Goal: Task Accomplishment & Management: Manage account settings

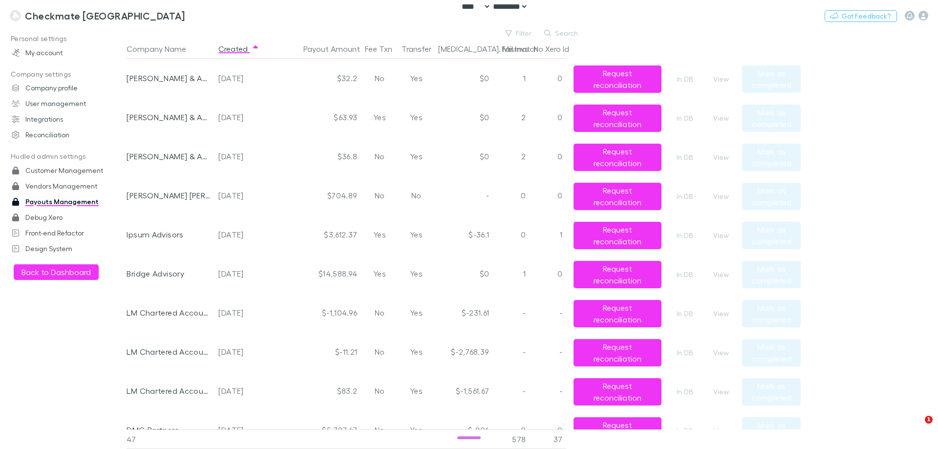
select select "****"
click at [102, 15] on h3 "Checkmate [GEOGRAPHIC_DATA]" at bounding box center [105, 16] width 160 height 12
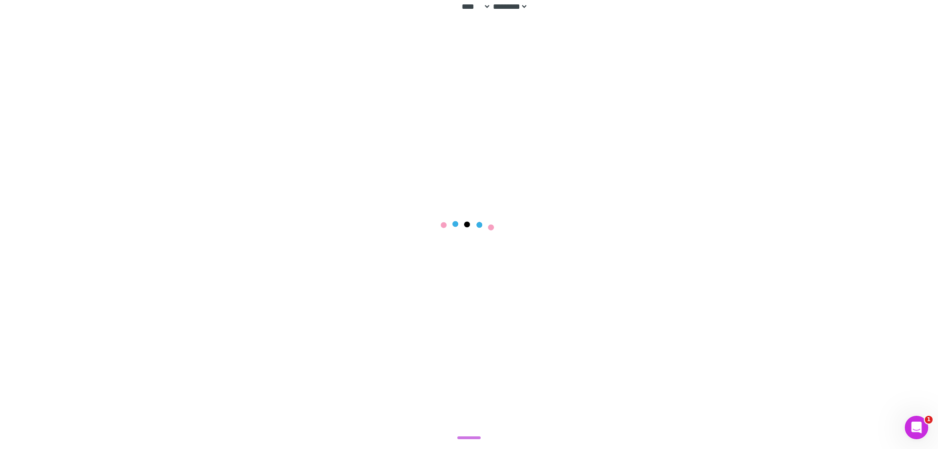
drag, startPoint x: 180, startPoint y: 72, endPoint x: 179, endPoint y: 63, distance: 8.8
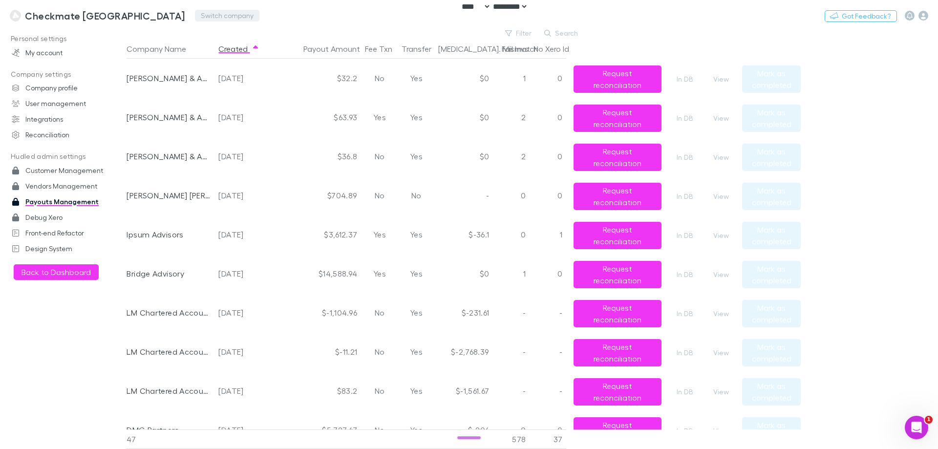
click at [195, 15] on button "Switch company" at bounding box center [227, 16] width 64 height 12
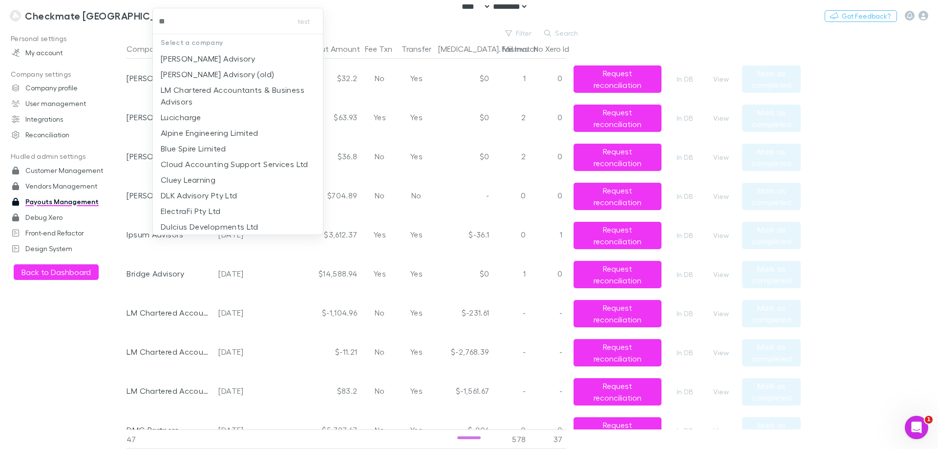
type input "***"
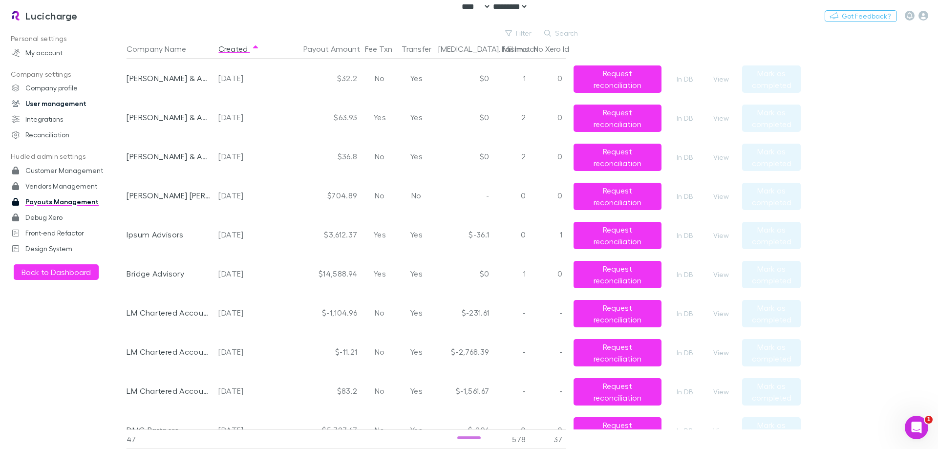
click at [55, 107] on link "User management" at bounding box center [67, 104] width 130 height 16
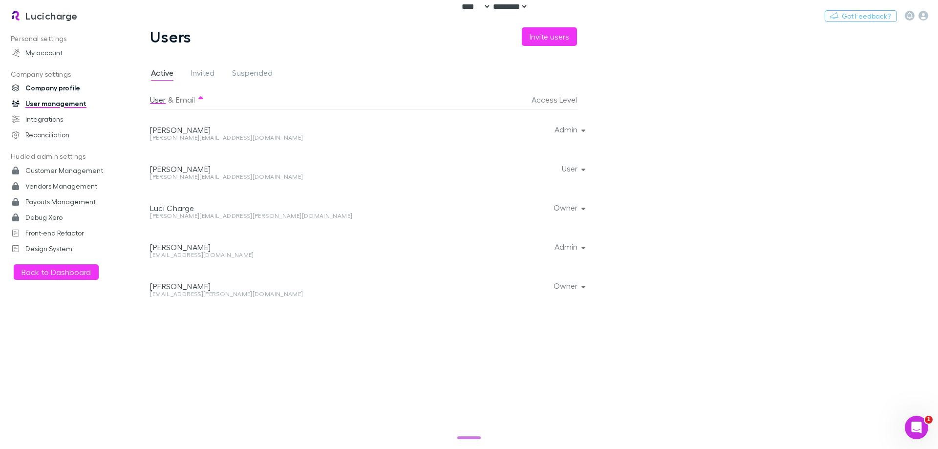
click at [55, 82] on link "Company profile" at bounding box center [67, 88] width 130 height 16
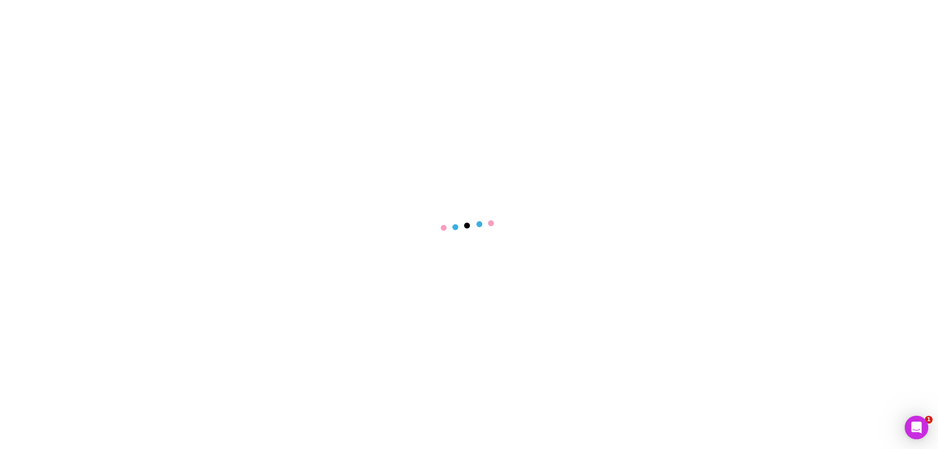
select select "****"
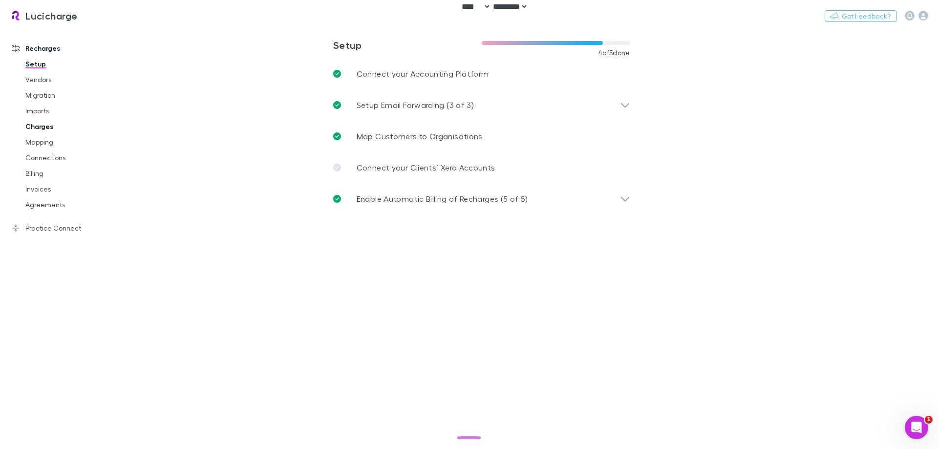
click at [50, 125] on link "Charges" at bounding box center [74, 127] width 116 height 16
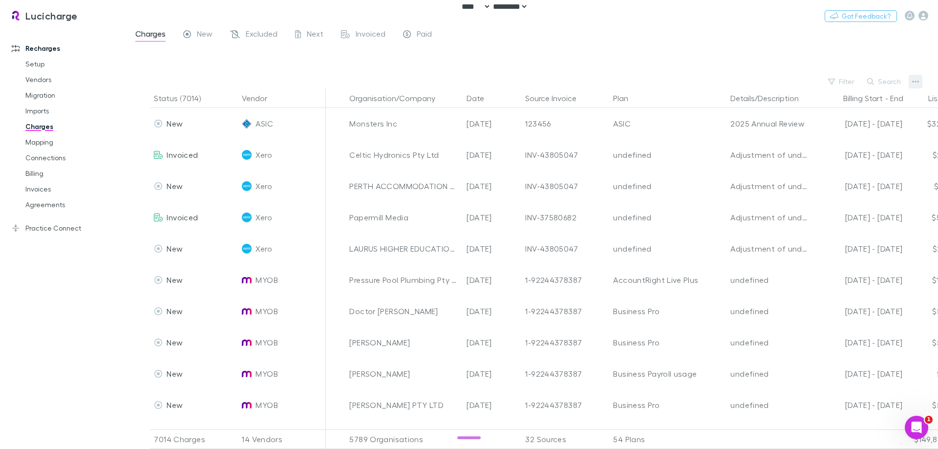
click at [916, 81] on icon "button" at bounding box center [915, 82] width 7 height 8
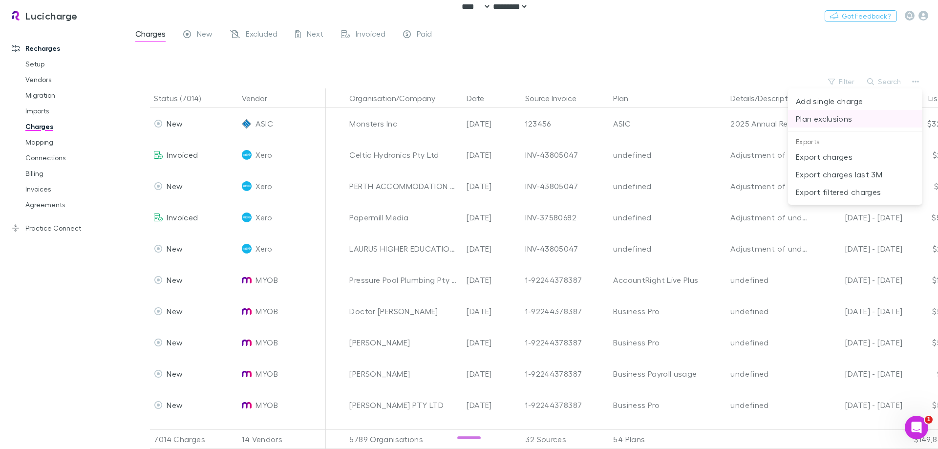
click at [852, 120] on p "Plan exclusions" at bounding box center [854, 119] width 119 height 12
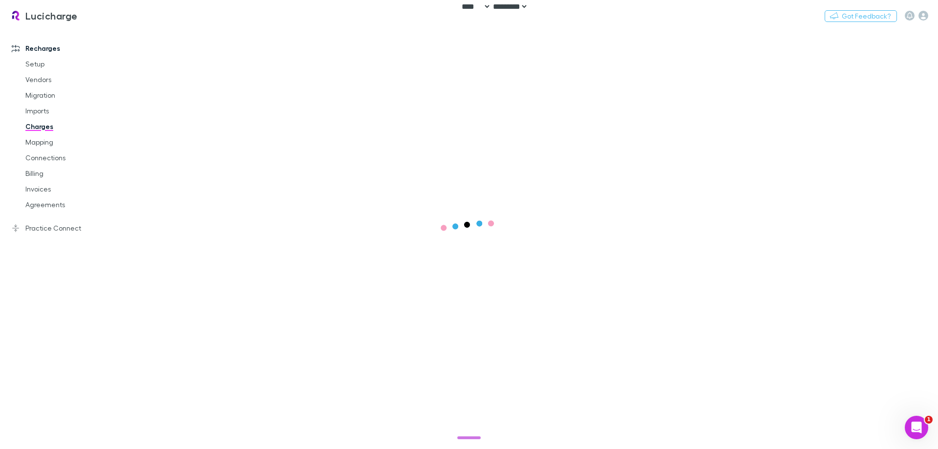
click at [43, 298] on div "Recharges Setup Vendors Migration Imports Charges Mapping Connections Billing I…" at bounding box center [67, 236] width 134 height 410
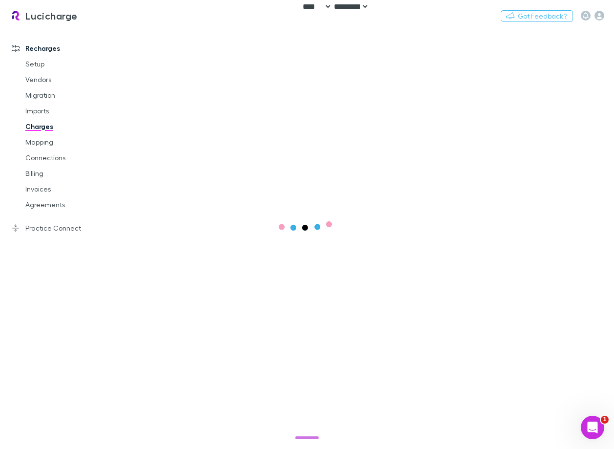
click at [355, 144] on div at bounding box center [377, 237] width 518 height 421
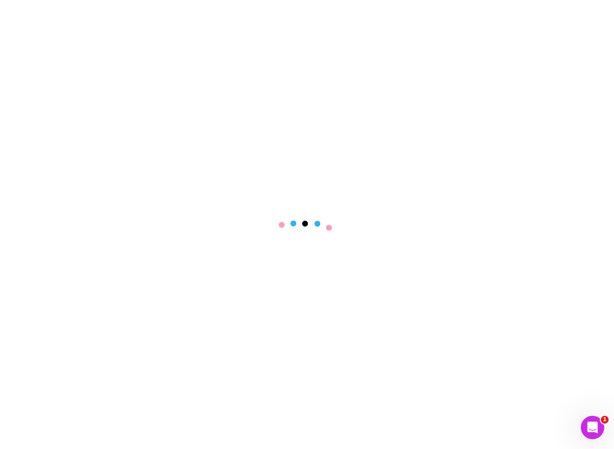
select select "****"
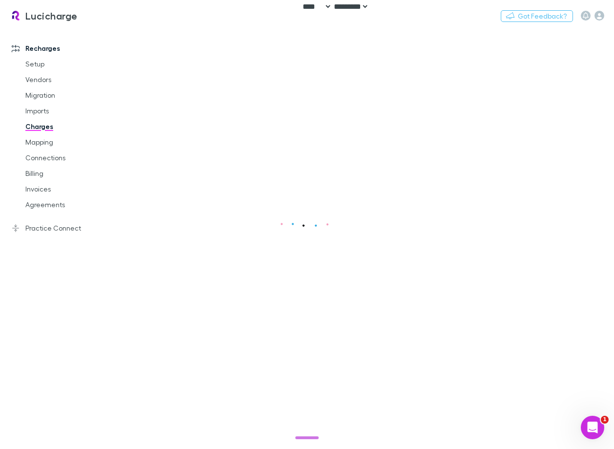
click at [219, 238] on div at bounding box center [377, 237] width 518 height 421
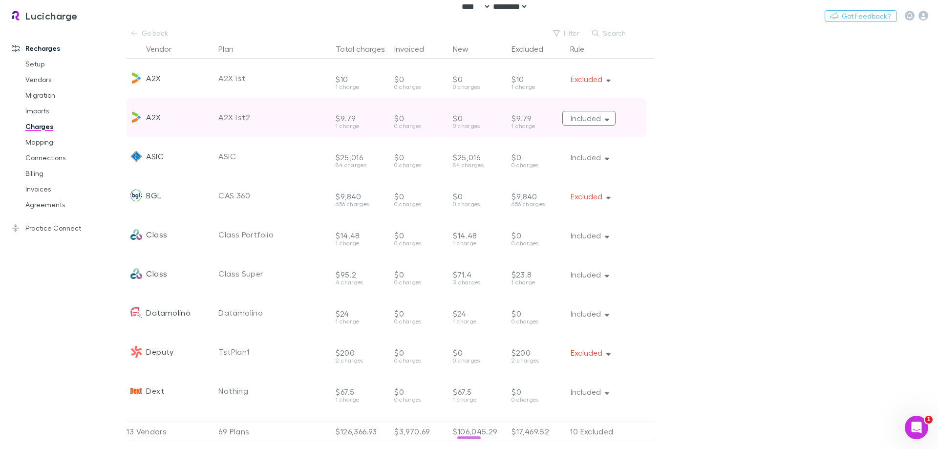
click at [587, 116] on button "Included" at bounding box center [588, 118] width 53 height 15
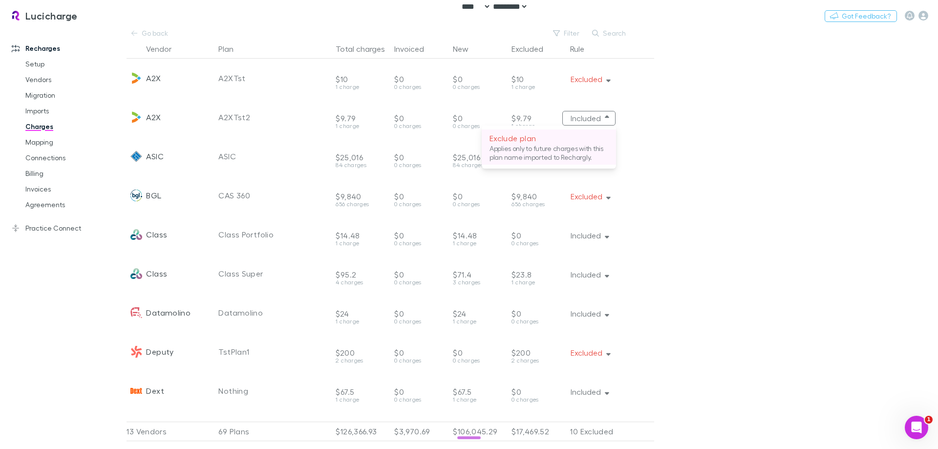
click at [522, 150] on p "Applies only to future charges with this plan name imported to Rechargly." at bounding box center [548, 153] width 119 height 18
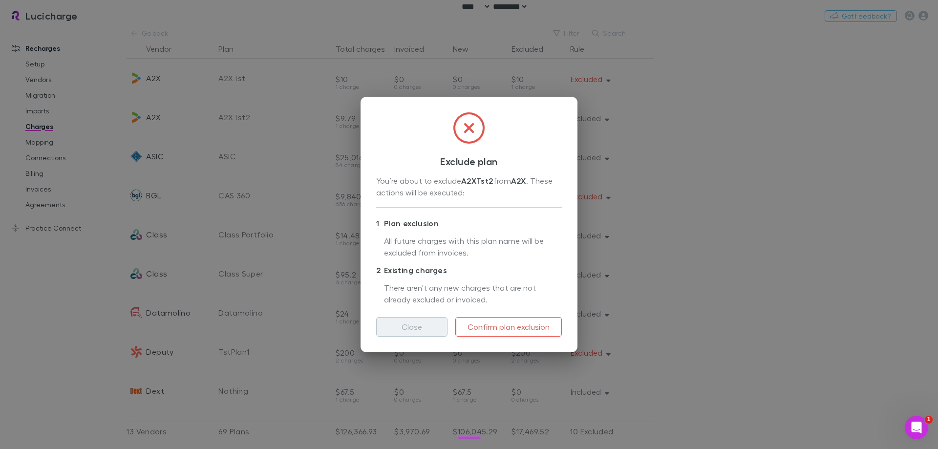
click at [401, 325] on button "Close" at bounding box center [411, 327] width 71 height 20
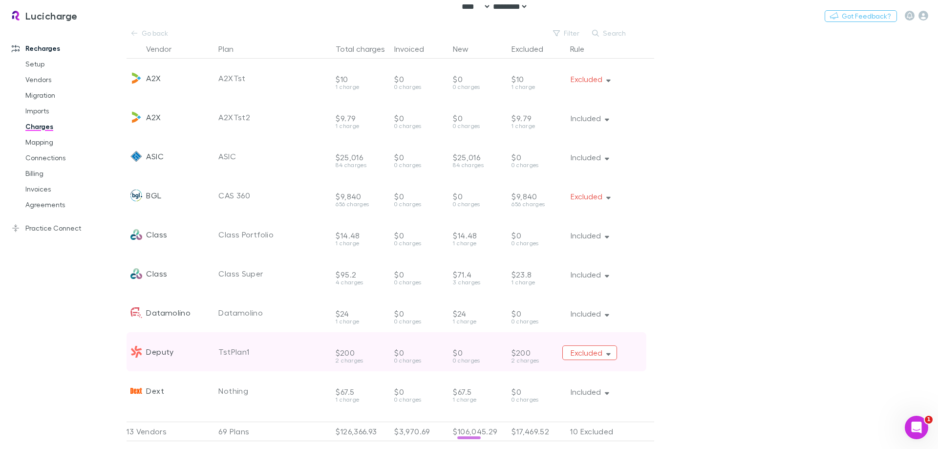
click at [578, 357] on button "Excluded" at bounding box center [589, 352] width 55 height 15
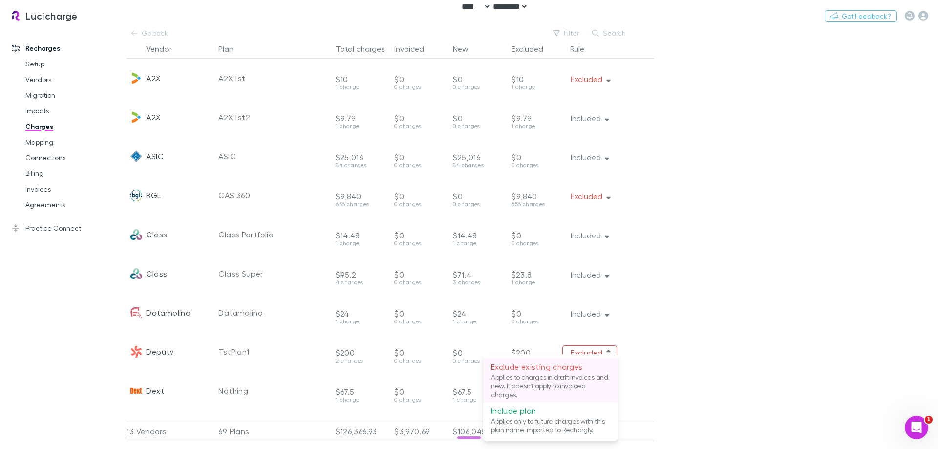
click at [584, 383] on p "Applies to charges in draft invoices and new. It doesn’t apply to invoiced char…" at bounding box center [550, 386] width 119 height 26
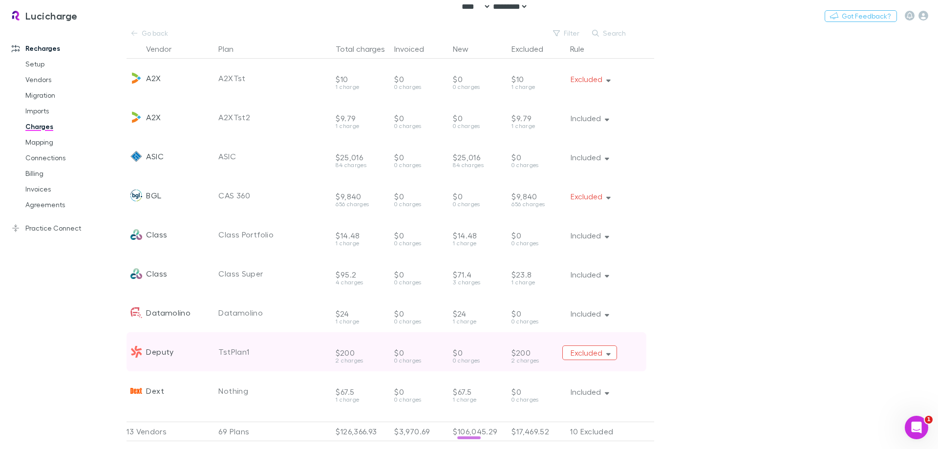
click at [582, 355] on button "Excluded" at bounding box center [589, 352] width 55 height 15
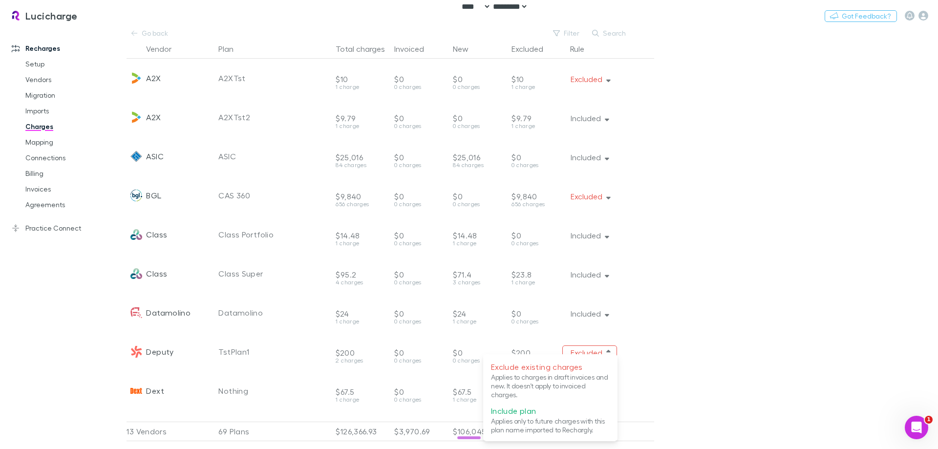
click at [591, 352] on div at bounding box center [469, 224] width 938 height 449
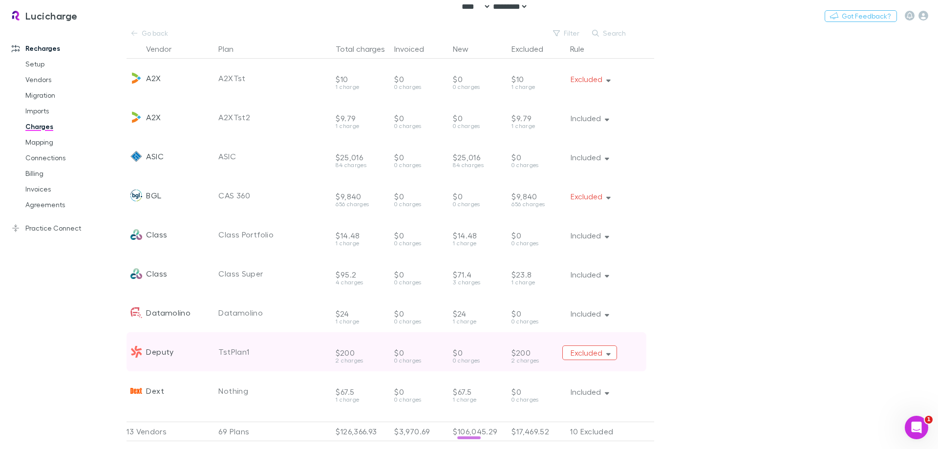
click at [589, 355] on button "Excluded" at bounding box center [589, 352] width 55 height 15
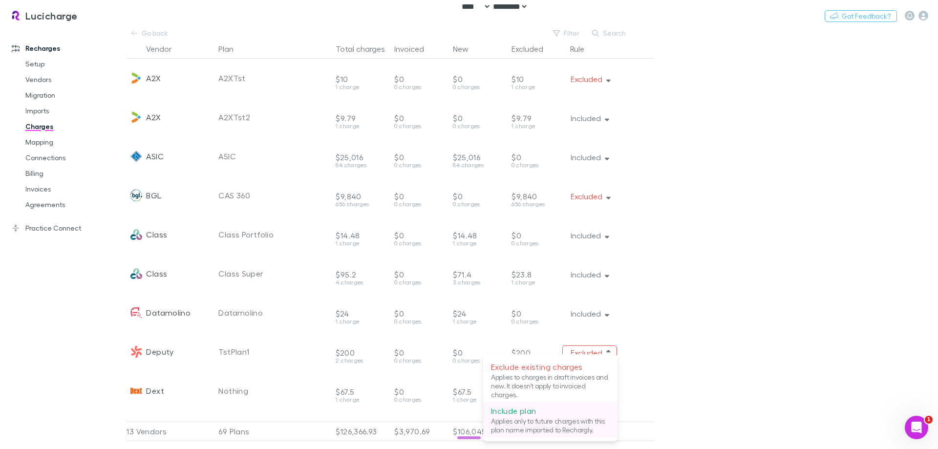
click at [574, 405] on p "Include plan" at bounding box center [550, 411] width 119 height 12
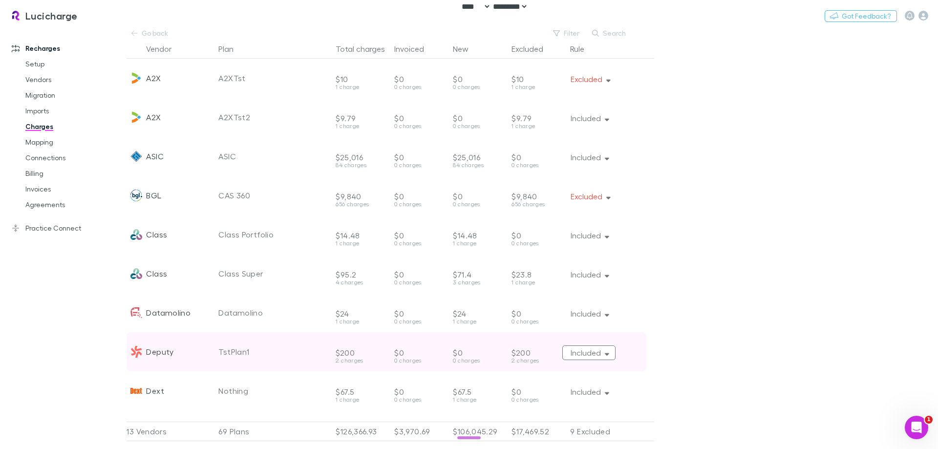
drag, startPoint x: 548, startPoint y: 352, endPoint x: 589, endPoint y: 353, distance: 41.0
click at [548, 352] on div "$200" at bounding box center [538, 344] width 55 height 25
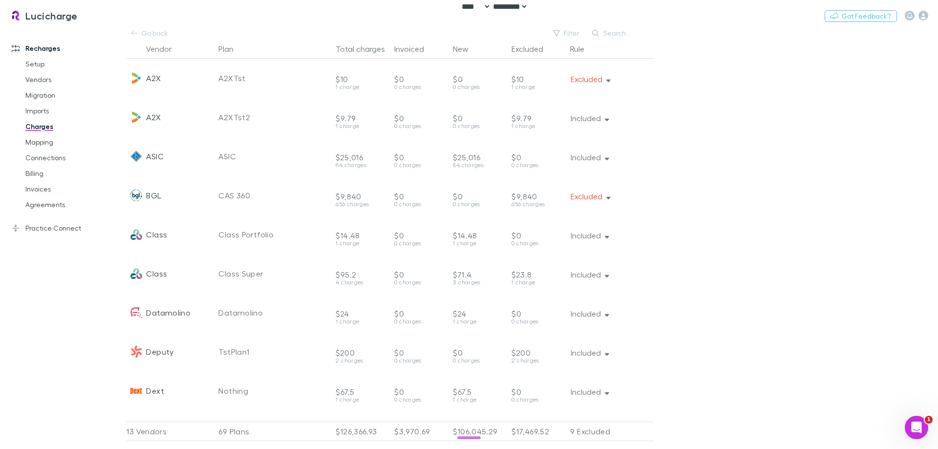
click at [614, 351] on main "Go back Filter Search Vendor Plan Total charges Invoiced New Excluded Rule A2X …" at bounding box center [531, 237] width 811 height 421
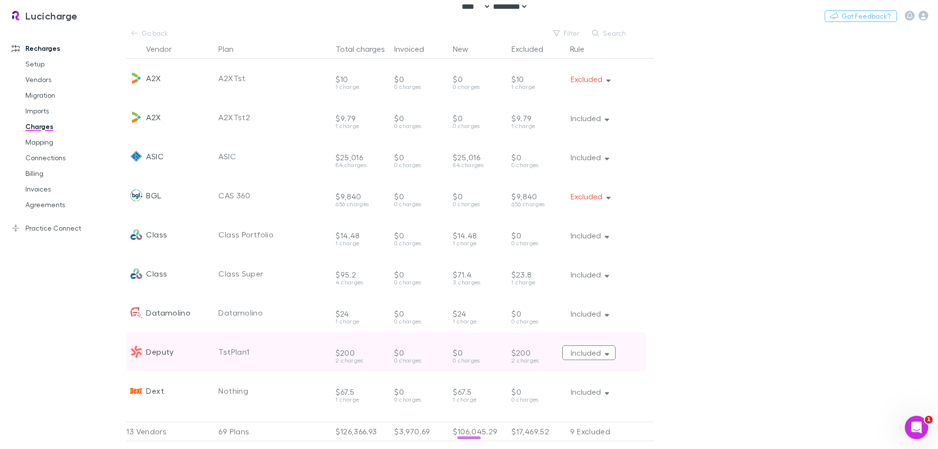
click at [608, 355] on icon "button" at bounding box center [607, 354] width 4 height 2
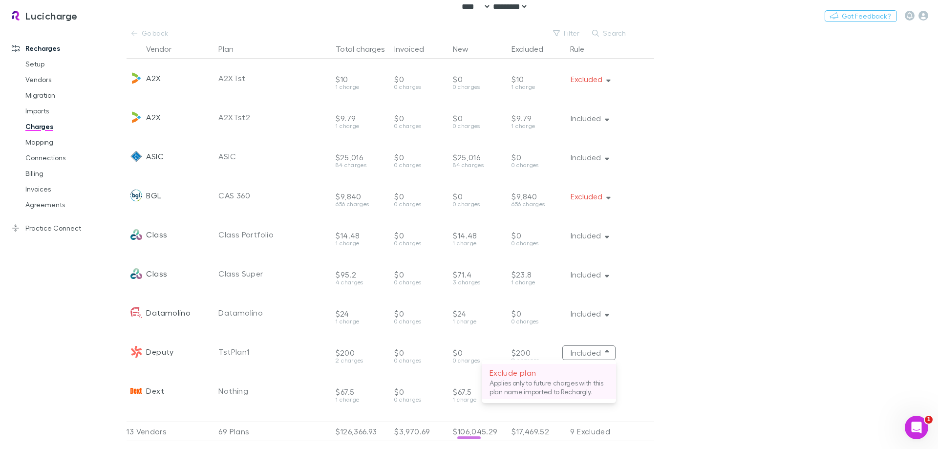
click at [586, 377] on p "Exclude plan" at bounding box center [548, 373] width 119 height 12
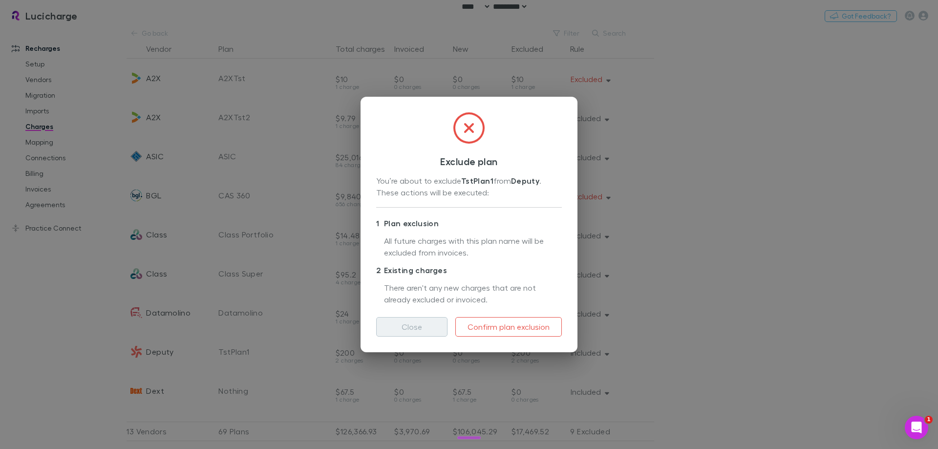
click at [402, 323] on button "Close" at bounding box center [411, 327] width 71 height 20
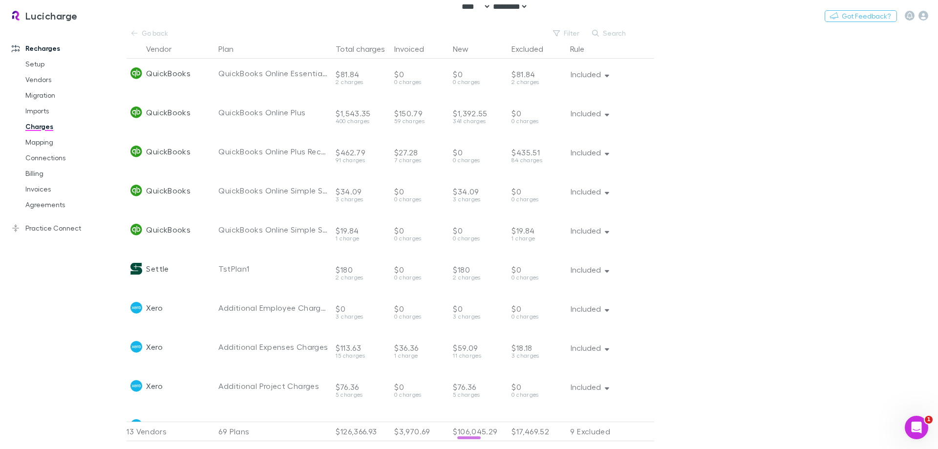
scroll to position [1123, 0]
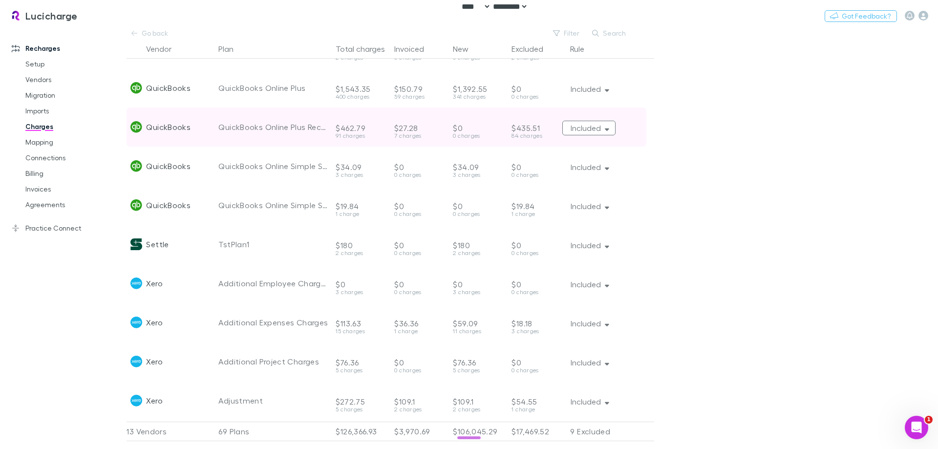
click at [586, 129] on button "Included" at bounding box center [588, 128] width 53 height 15
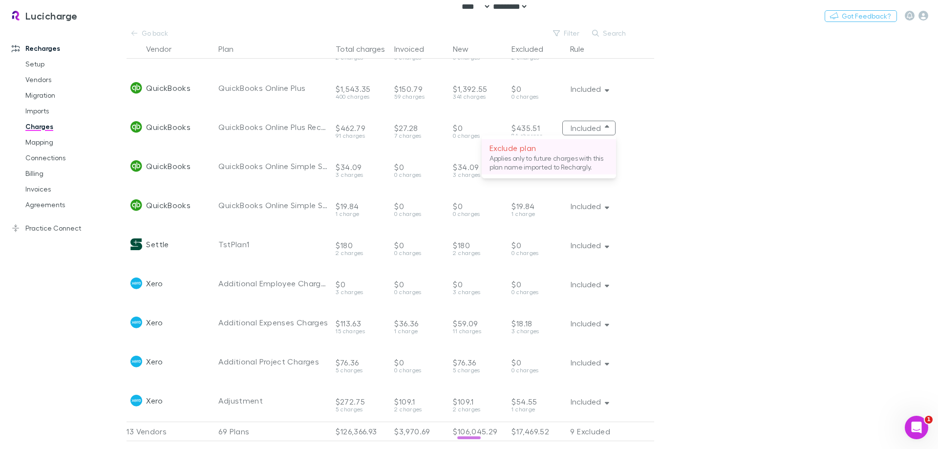
click at [583, 148] on p "Exclude plan" at bounding box center [548, 148] width 119 height 12
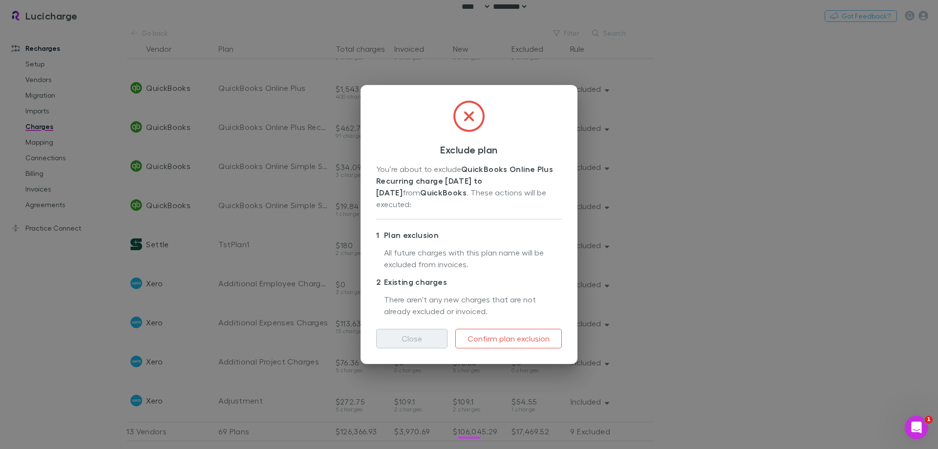
click at [399, 339] on button "Close" at bounding box center [411, 339] width 71 height 20
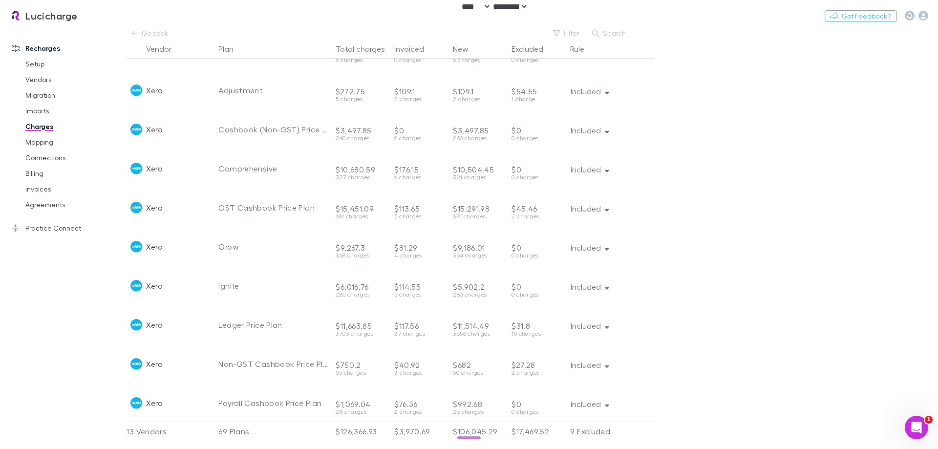
scroll to position [1465, 0]
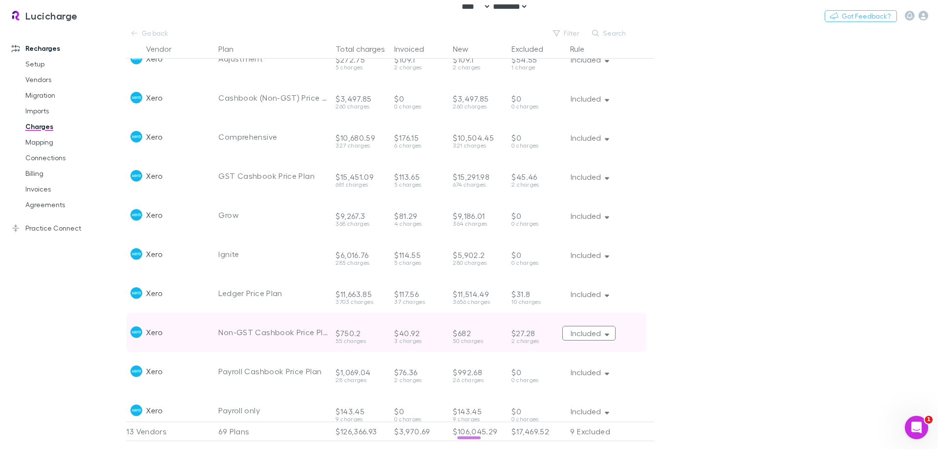
click at [598, 334] on button "Included" at bounding box center [588, 333] width 53 height 15
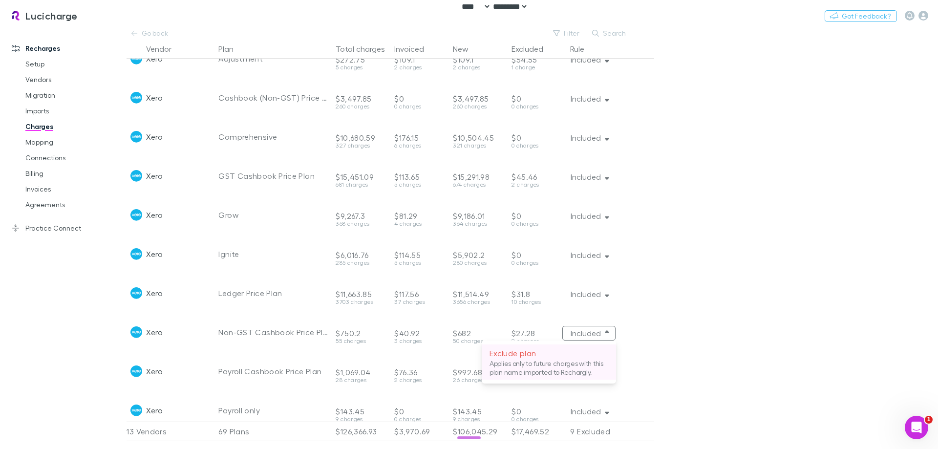
click at [577, 355] on p "Exclude plan" at bounding box center [548, 353] width 119 height 12
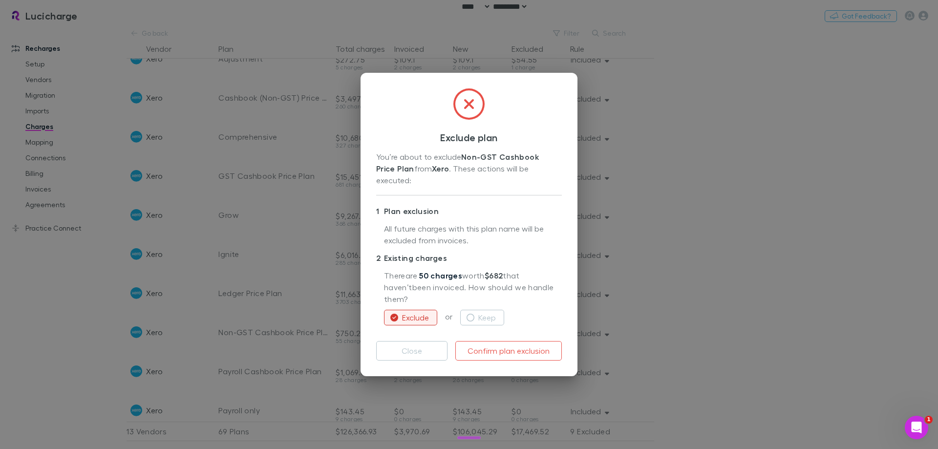
click at [452, 274] on link "50 charges" at bounding box center [440, 276] width 43 height 10
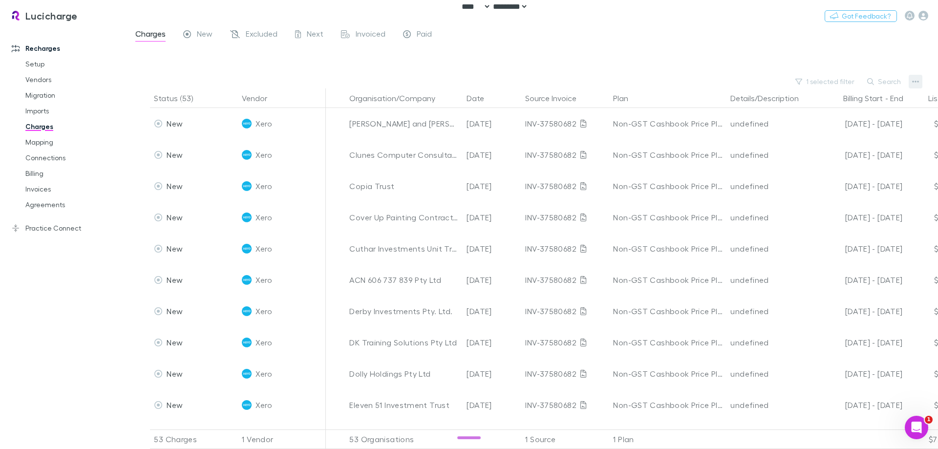
click at [614, 81] on button "button" at bounding box center [915, 82] width 14 height 14
click at [332, 70] on div at bounding box center [469, 224] width 938 height 449
click at [463, 61] on div at bounding box center [540, 60] width 793 height 29
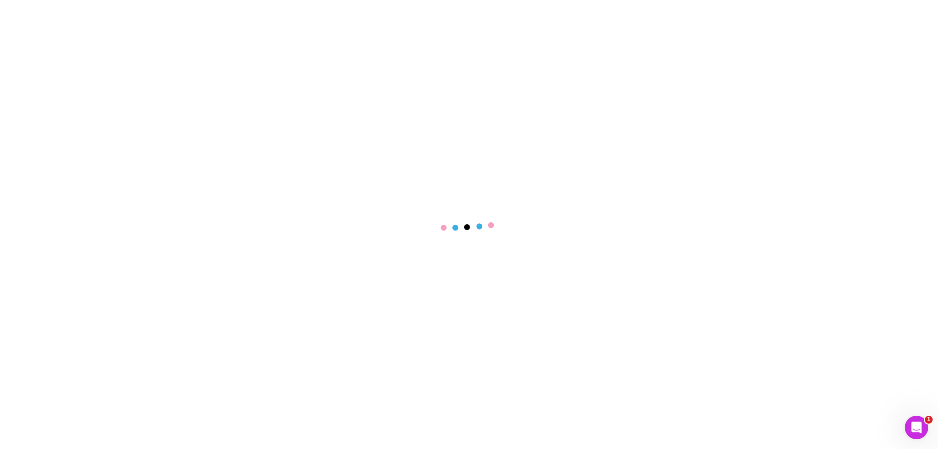
select select "****"
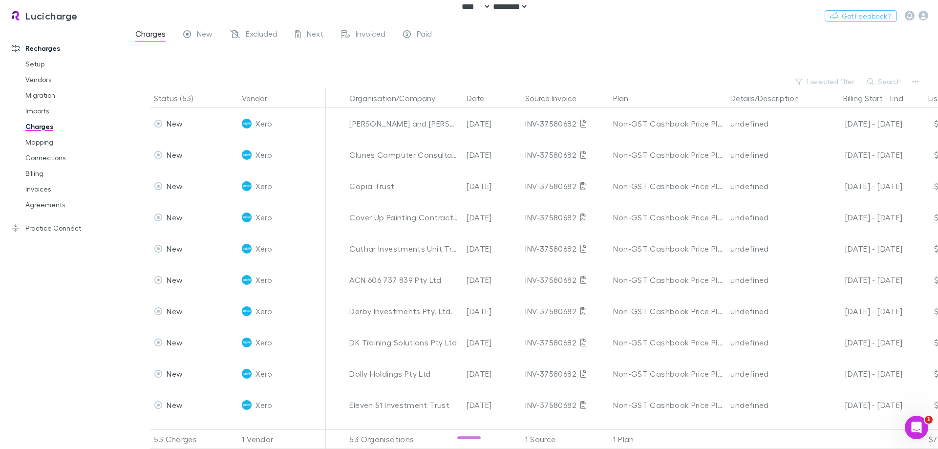
click at [725, 55] on div at bounding box center [540, 60] width 793 height 29
click at [534, 43] on div "Charges New Excluded Next Invoiced Paid" at bounding box center [531, 36] width 811 height 19
click at [40, 282] on div "Recharges Setup Vendors Migration Imports Charges Mapping Connections Billing I…" at bounding box center [67, 236] width 134 height 410
click at [553, 52] on div at bounding box center [540, 60] width 793 height 29
click at [454, 71] on div at bounding box center [540, 60] width 793 height 29
